Goal: Information Seeking & Learning: Learn about a topic

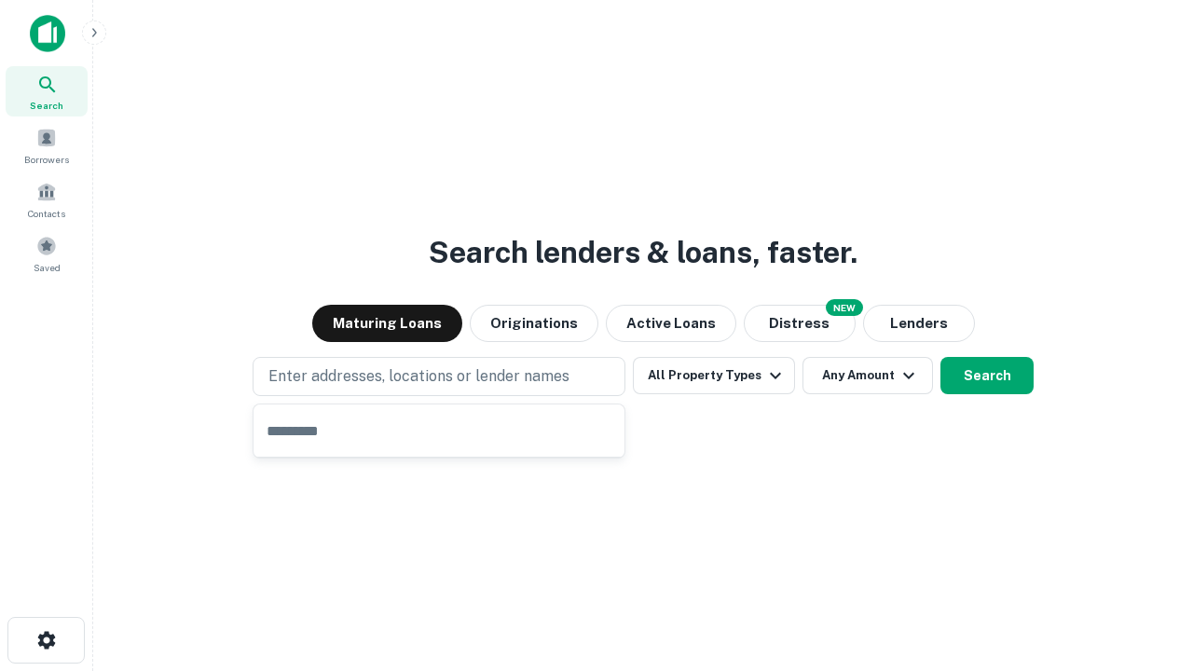
type input "**********"
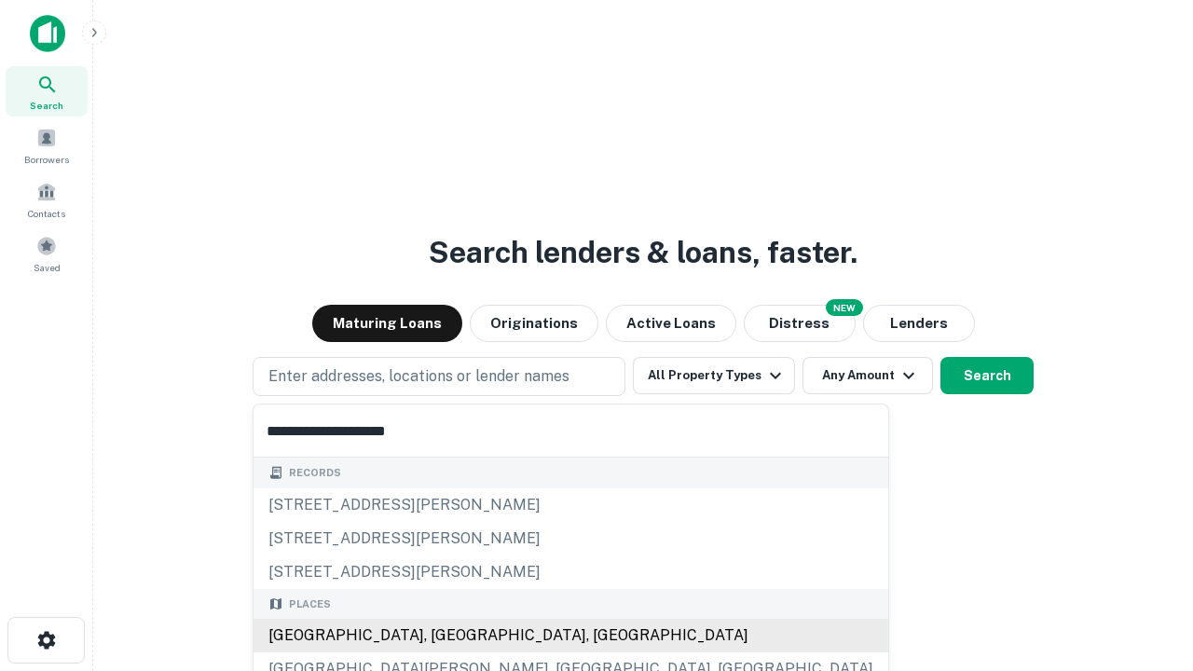
click at [446, 636] on div "[GEOGRAPHIC_DATA], [GEOGRAPHIC_DATA], [GEOGRAPHIC_DATA]" at bounding box center [571, 636] width 635 height 34
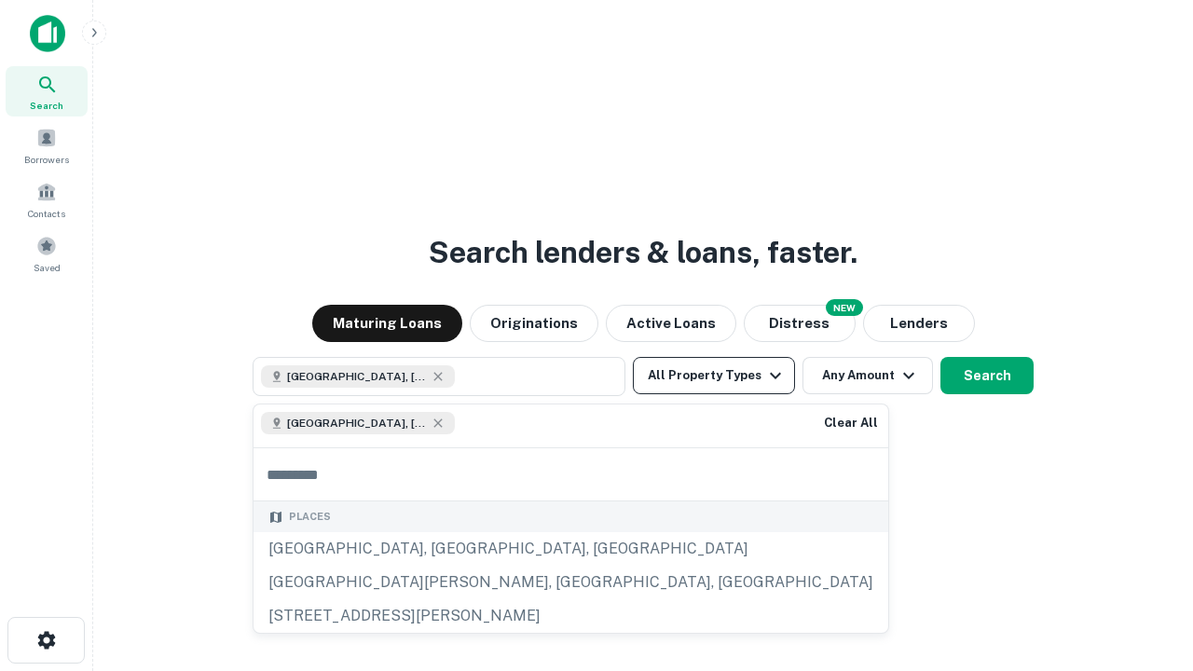
click at [714, 376] on button "All Property Types" at bounding box center [714, 375] width 162 height 37
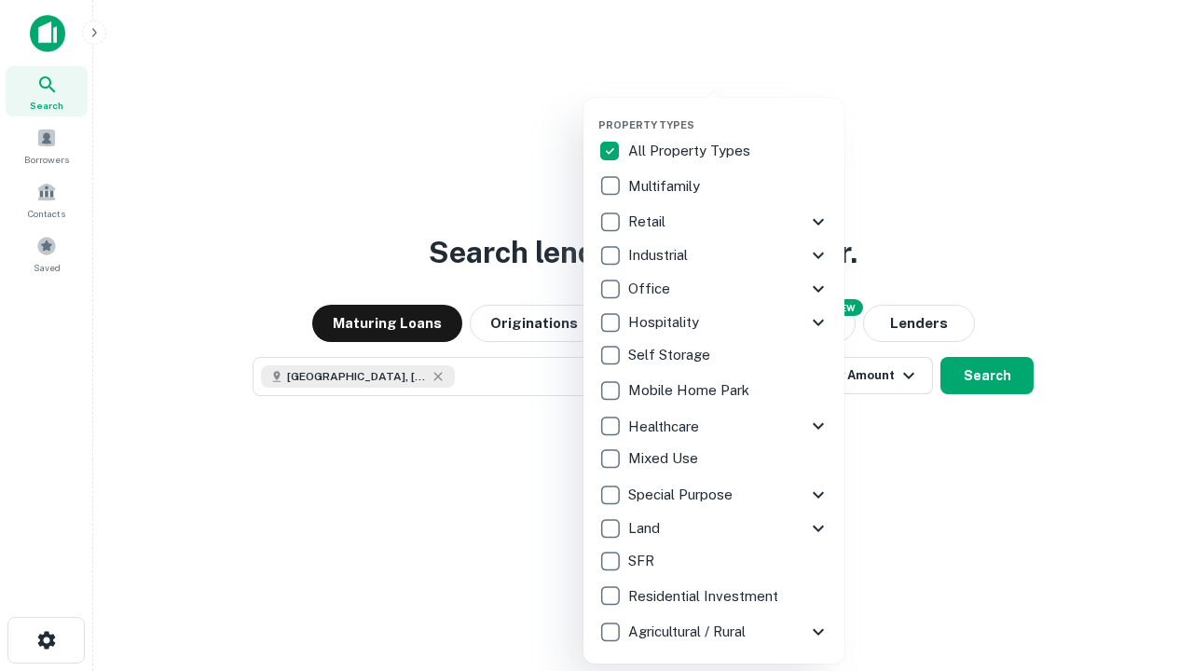
click at [729, 113] on button "button" at bounding box center [729, 113] width 261 height 1
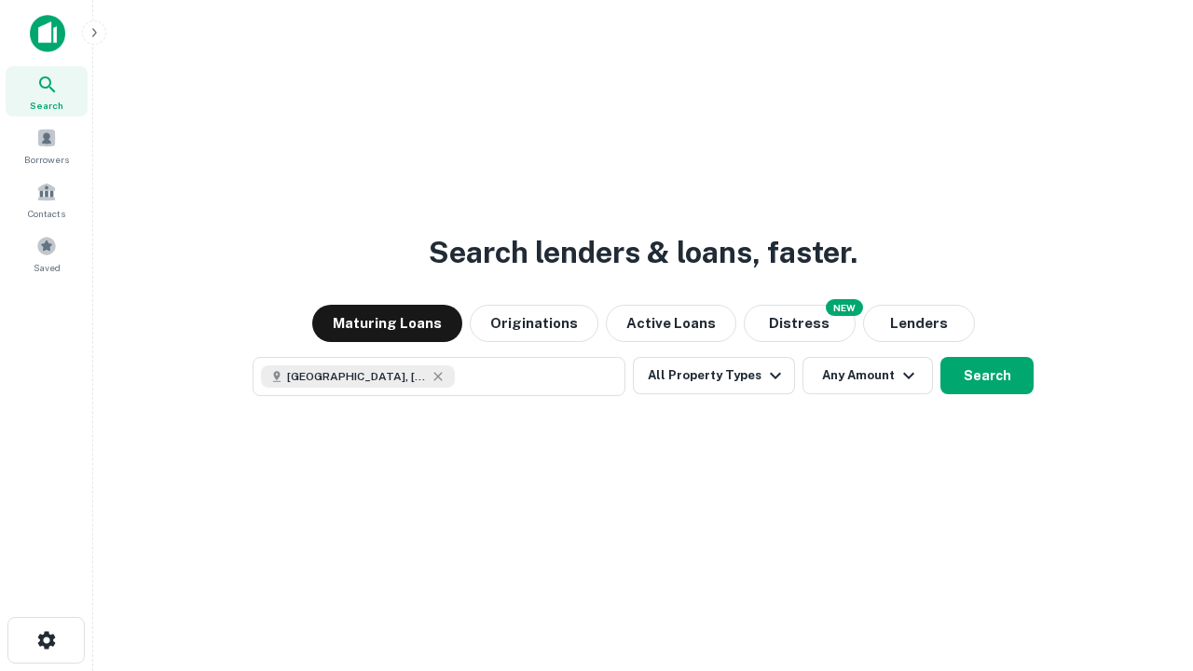
scroll to position [30, 0]
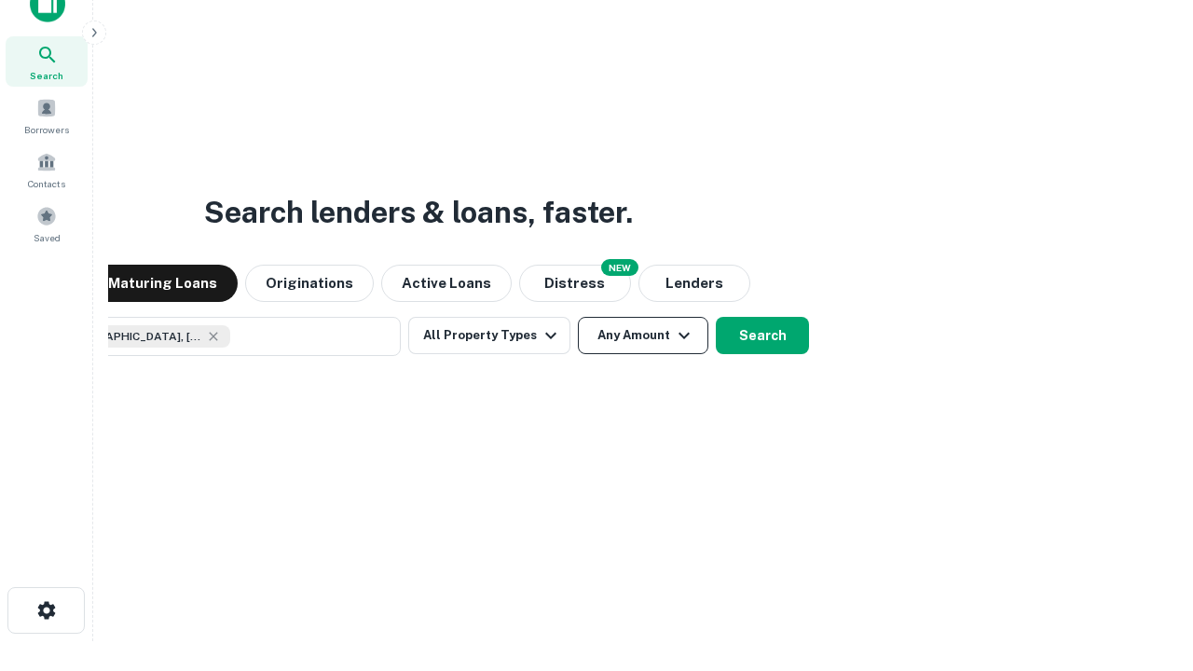
click at [578, 317] on button "Any Amount" at bounding box center [643, 335] width 131 height 37
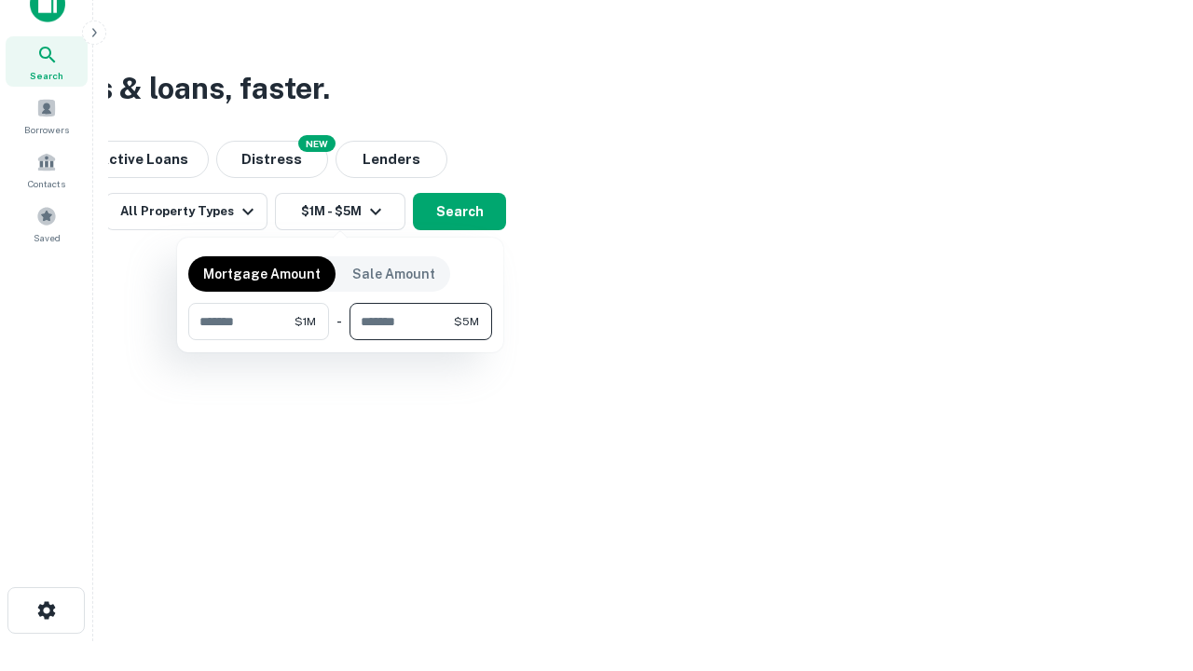
type input "*******"
click at [340, 340] on button "button" at bounding box center [340, 340] width 304 height 1
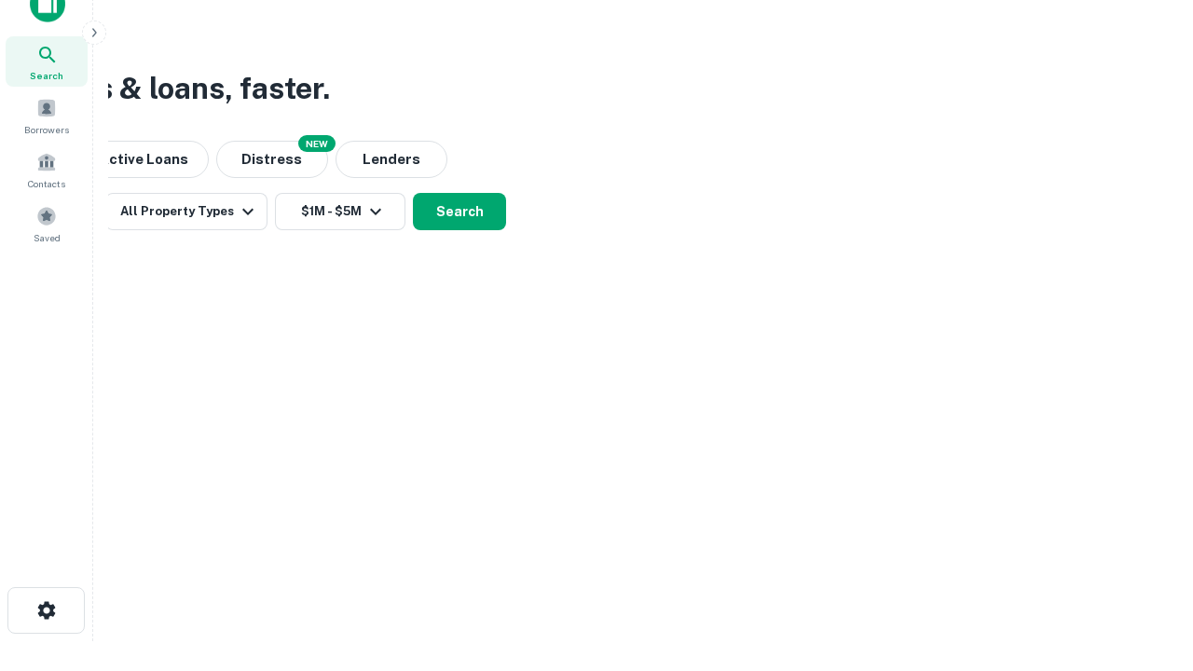
scroll to position [30, 0]
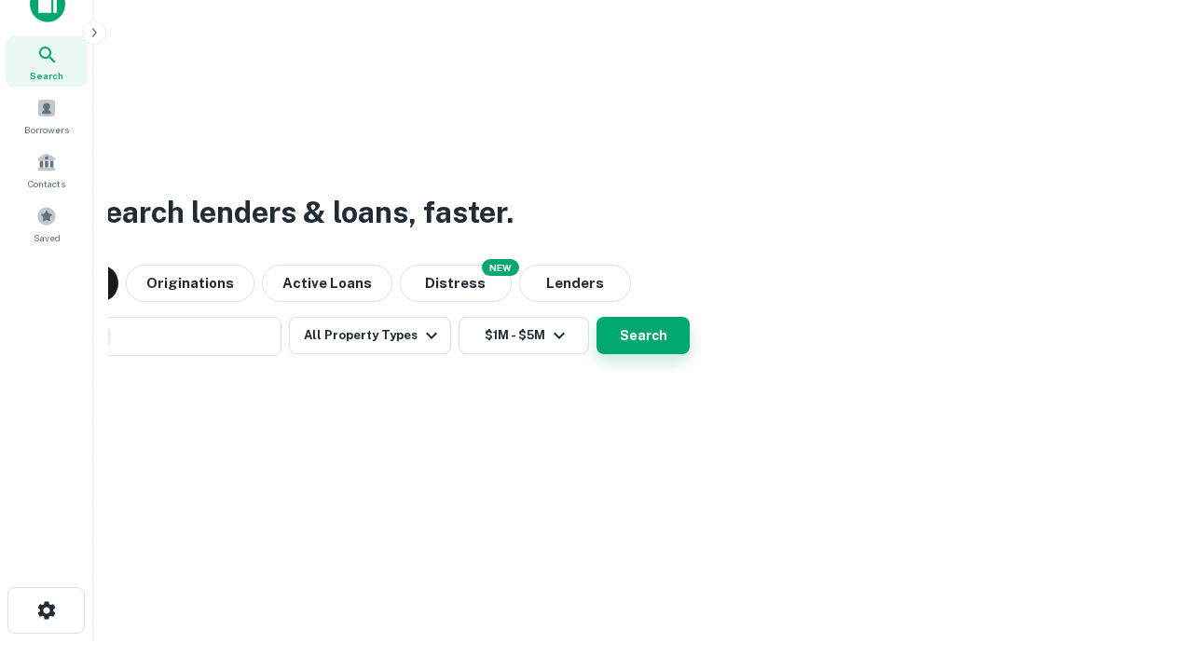
click at [597, 317] on button "Search" at bounding box center [643, 335] width 93 height 37
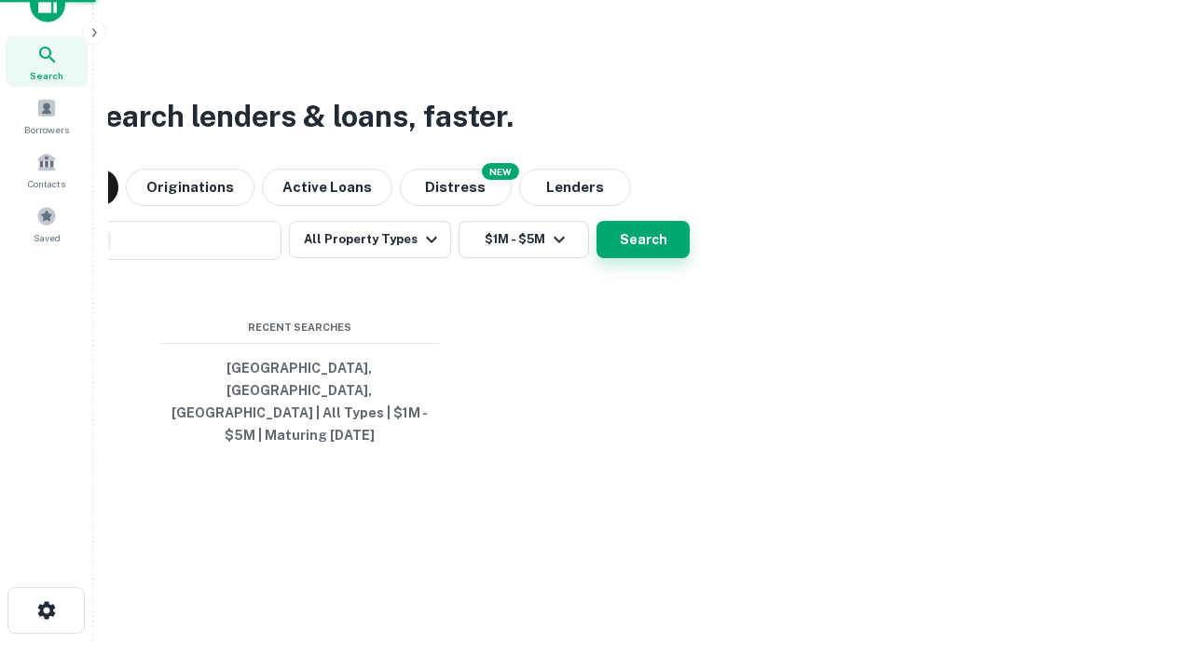
scroll to position [61, 528]
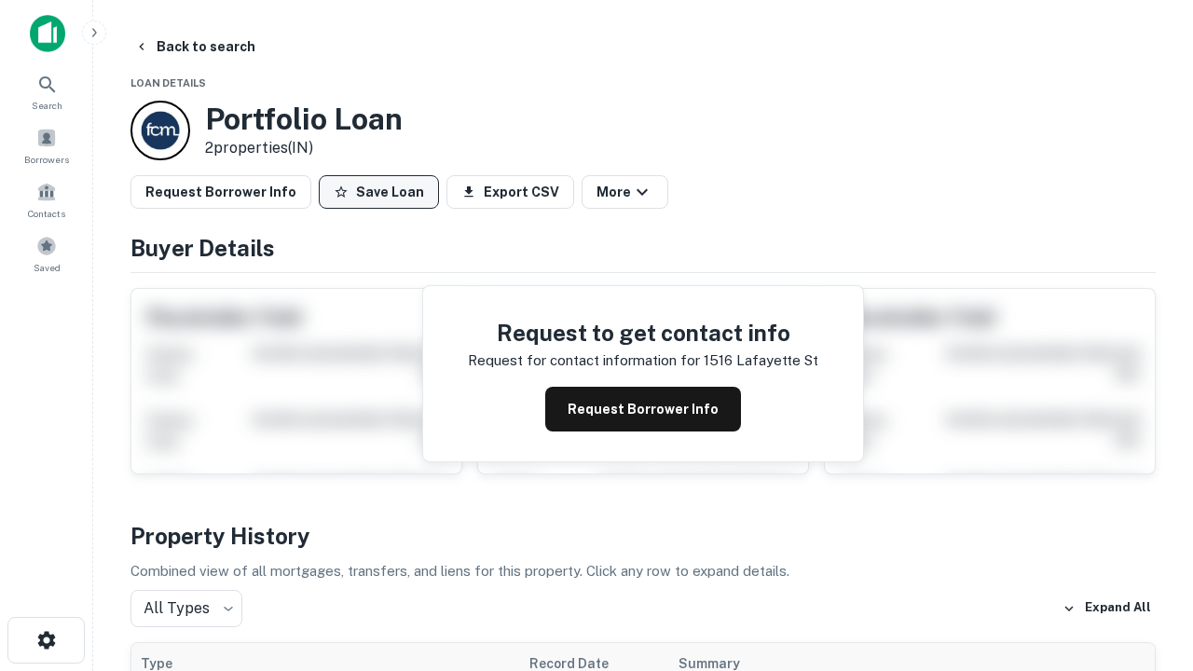
click at [379, 192] on button "Save Loan" at bounding box center [379, 192] width 120 height 34
click at [383, 192] on button "Save Loan" at bounding box center [379, 192] width 120 height 34
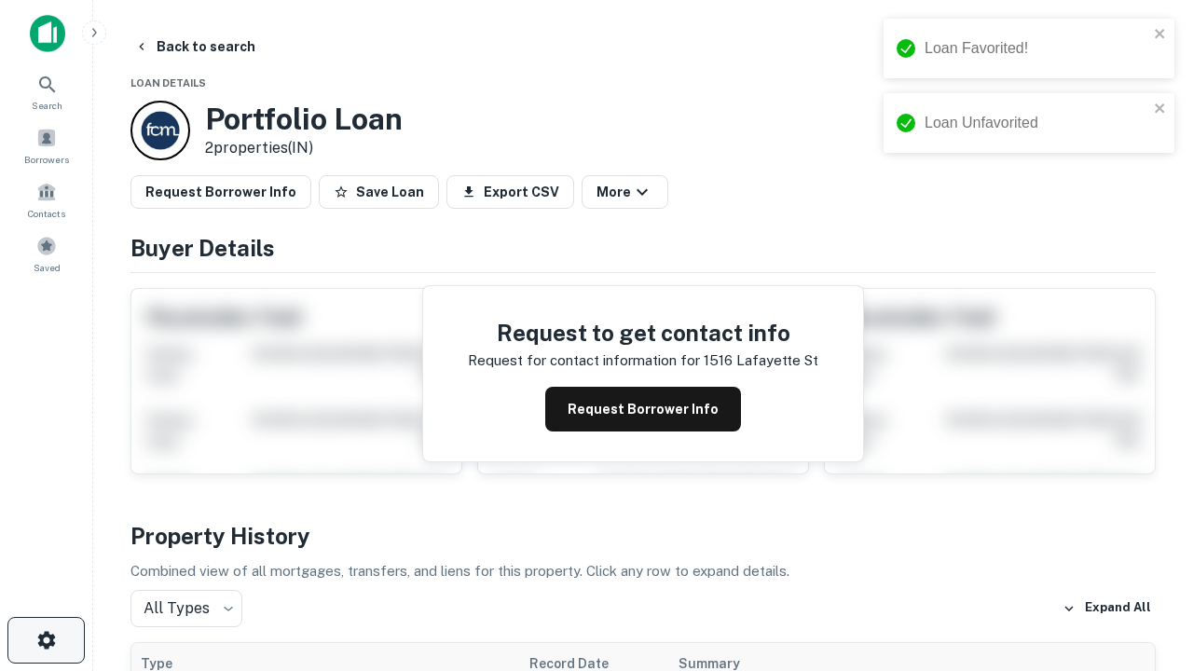
click at [46, 641] on icon "button" at bounding box center [46, 640] width 22 height 22
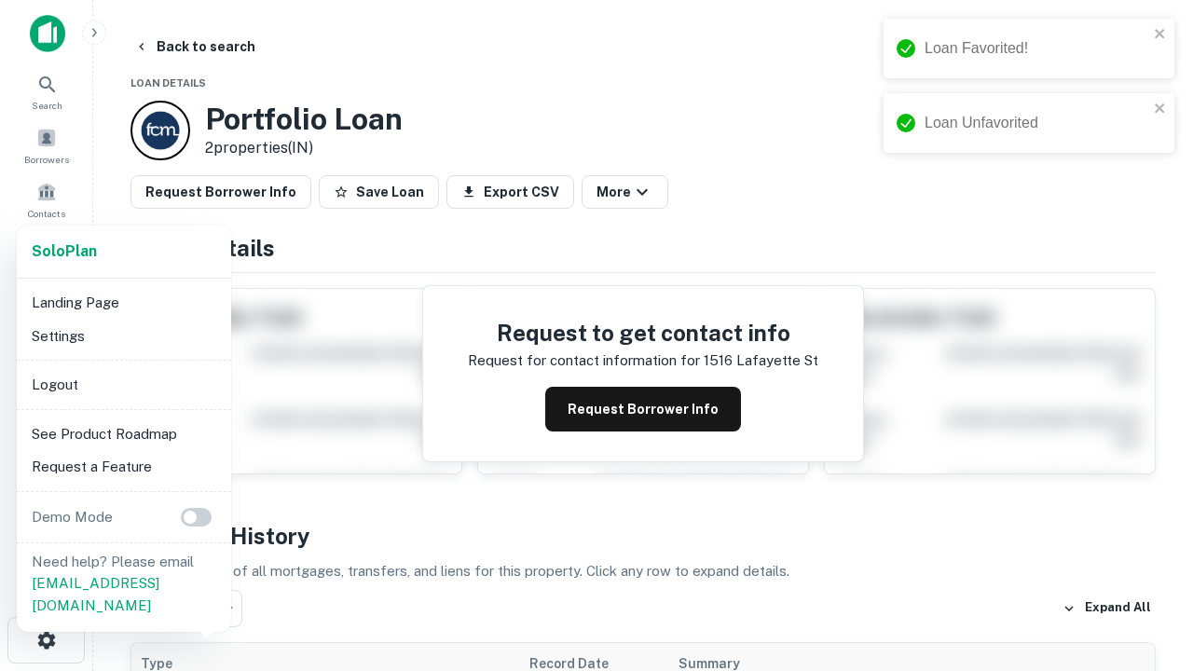
click at [123, 384] on li "Logout" at bounding box center [124, 385] width 200 height 34
